Goal: Transaction & Acquisition: Book appointment/travel/reservation

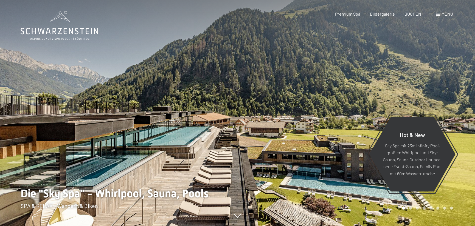
click at [444, 13] on span "Menü" at bounding box center [447, 13] width 12 height 5
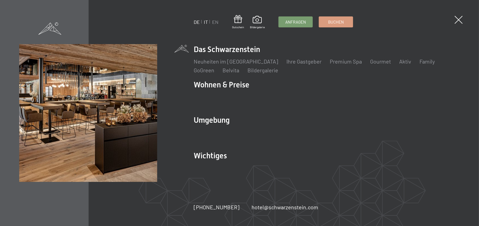
click at [206, 22] on link "IT" at bounding box center [206, 22] width 4 height 6
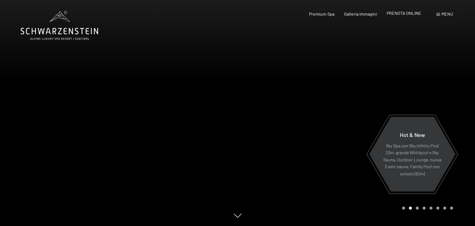
click at [411, 15] on span "PRENOTA ONLINE" at bounding box center [404, 12] width 35 height 5
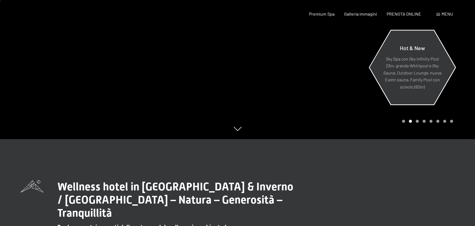
scroll to position [165, 0]
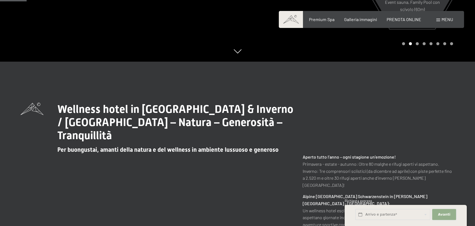
click at [445, 213] on span "Avanti" at bounding box center [444, 214] width 12 height 5
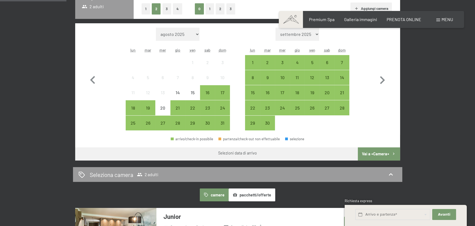
scroll to position [76, 0]
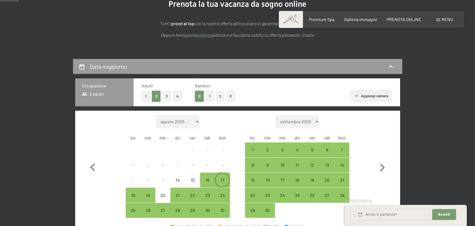
click at [227, 181] on div "17" at bounding box center [222, 185] width 14 height 14
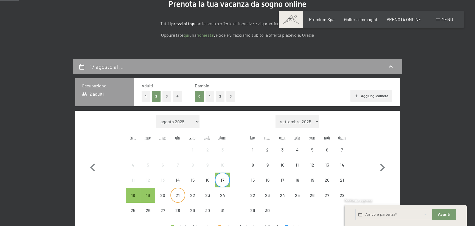
click at [183, 195] on div "21" at bounding box center [178, 200] width 14 height 14
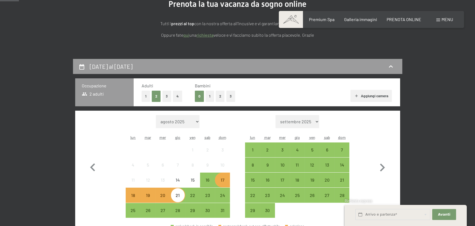
click at [224, 181] on div "17" at bounding box center [222, 185] width 14 height 14
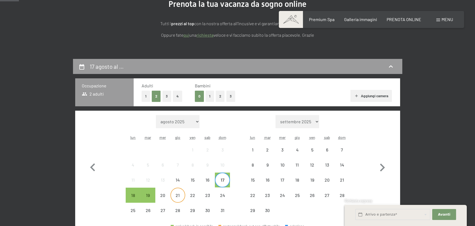
click at [182, 197] on div "21" at bounding box center [178, 200] width 14 height 14
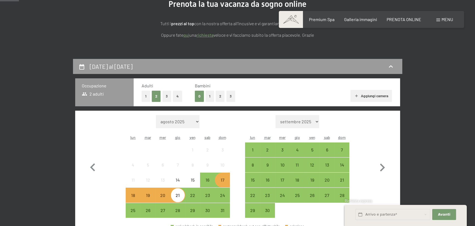
click at [207, 99] on button "1" at bounding box center [210, 96] width 9 height 11
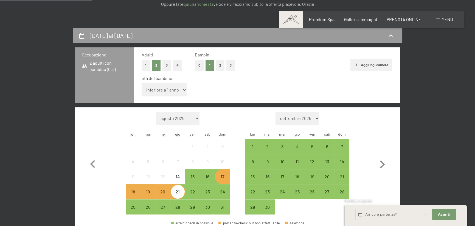
scroll to position [131, 0]
